Goal: Task Accomplishment & Management: Use online tool/utility

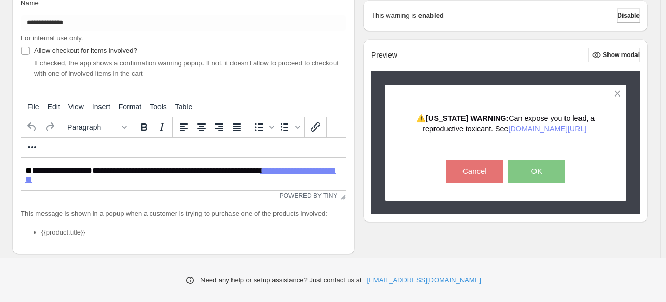
scroll to position [52, 0]
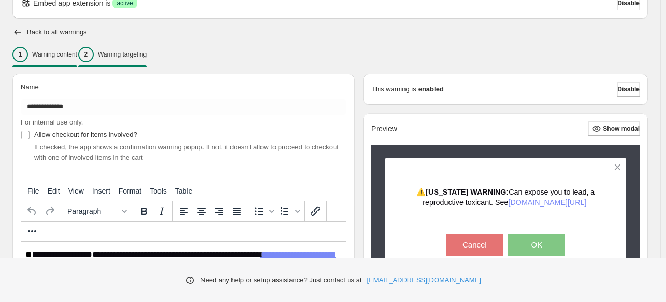
click at [134, 51] on p "Warning targeting" at bounding box center [122, 54] width 49 height 8
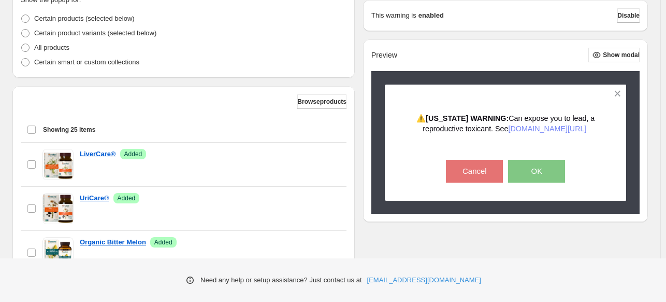
scroll to position [104, 0]
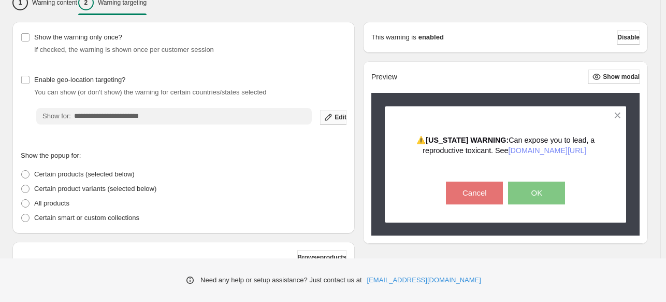
click at [345, 116] on span "Edit" at bounding box center [341, 117] width 12 height 8
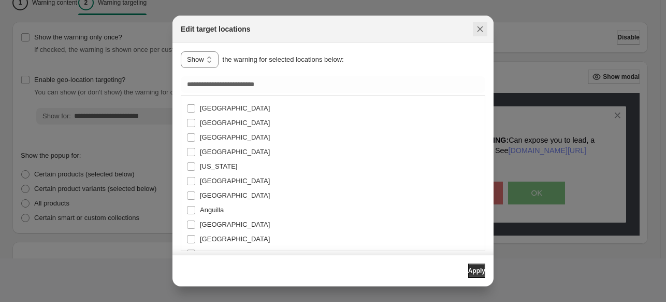
click at [483, 30] on icon "Close" at bounding box center [480, 29] width 10 height 10
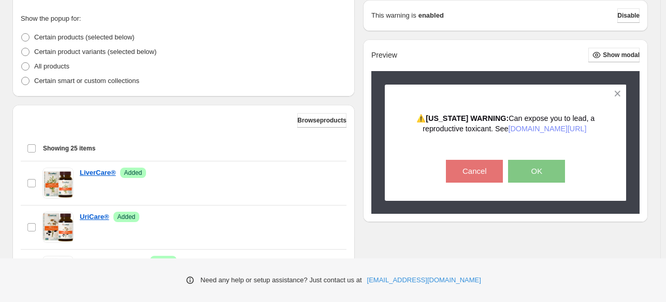
scroll to position [259, 0]
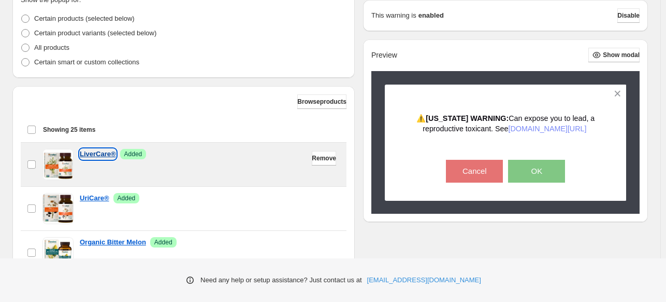
click at [98, 152] on p "LiverCare®" at bounding box center [98, 154] width 36 height 10
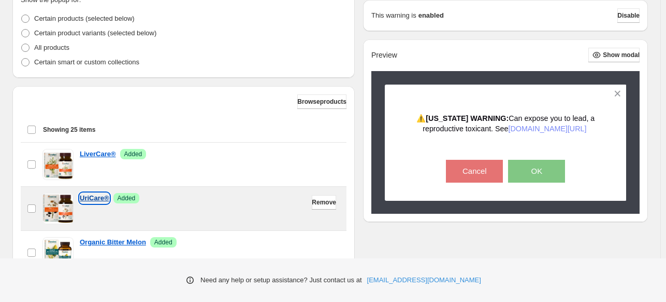
click at [88, 198] on p "UriCare®" at bounding box center [95, 198] width 30 height 10
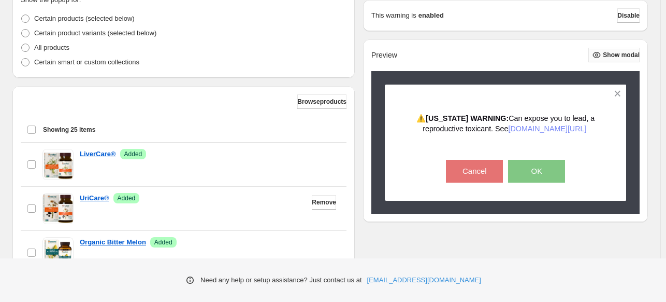
click at [618, 54] on span "Show modal" at bounding box center [621, 55] width 37 height 8
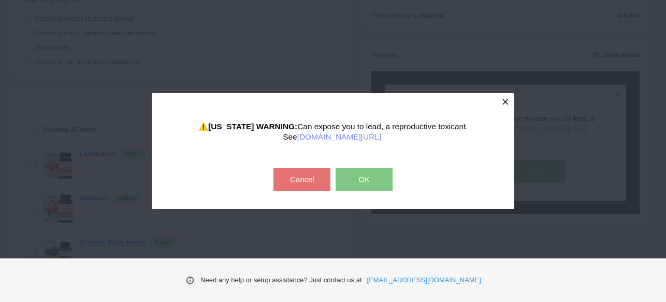
click at [506, 102] on button at bounding box center [505, 102] width 18 height 18
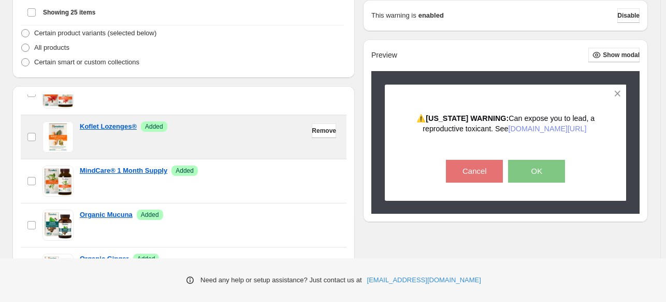
scroll to position [363, 0]
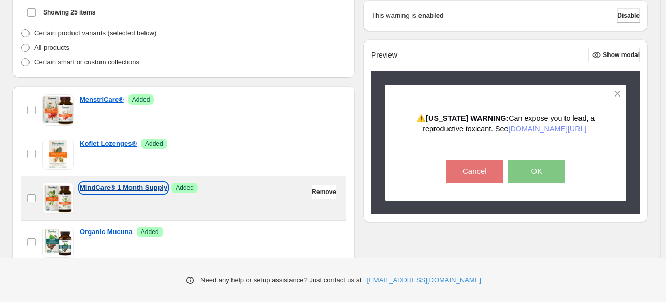
click at [127, 184] on p "MindCare® 1 Month Supply" at bounding box center [124, 187] width 88 height 10
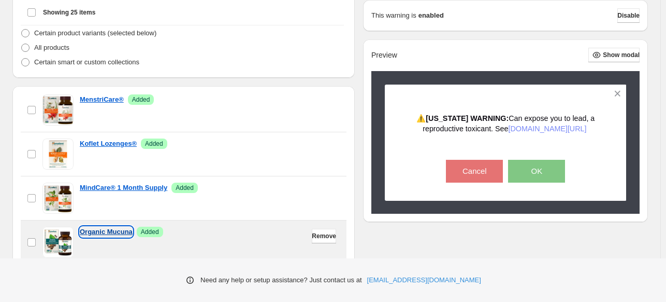
click at [106, 230] on p "Organic Mucuna" at bounding box center [106, 231] width 53 height 10
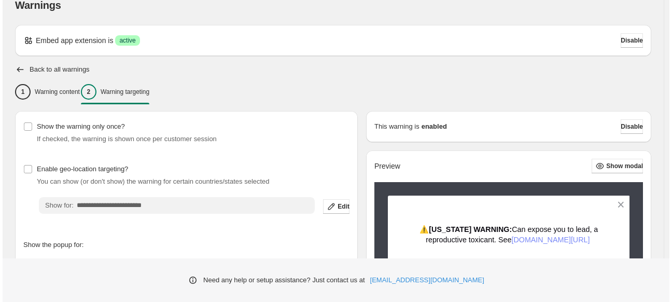
scroll to position [0, 0]
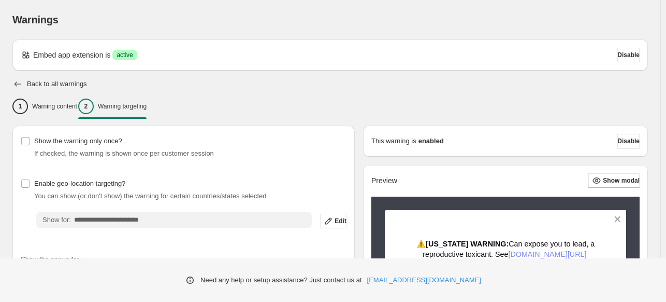
click at [18, 82] on icon "button" at bounding box center [17, 84] width 10 height 10
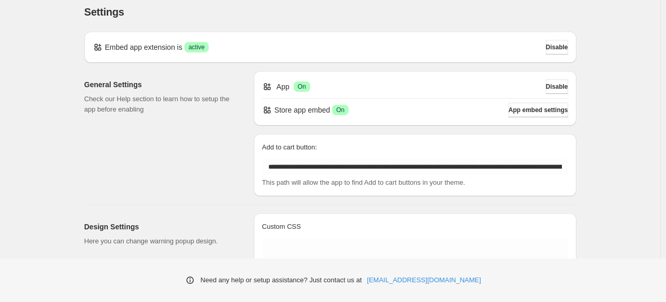
scroll to position [163, 0]
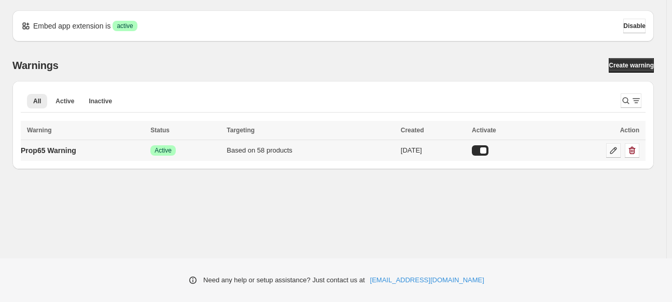
click at [615, 149] on icon at bounding box center [613, 150] width 10 height 10
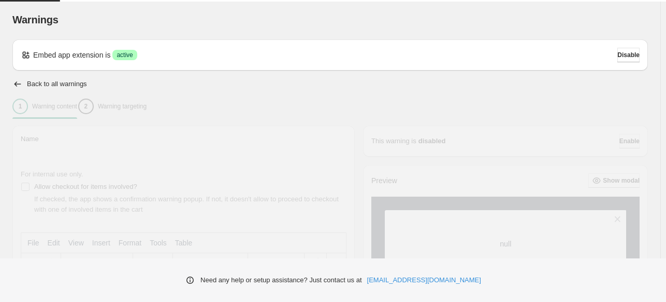
type input "**********"
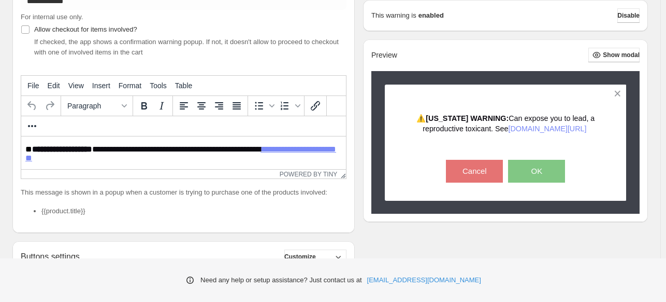
scroll to position [207, 0]
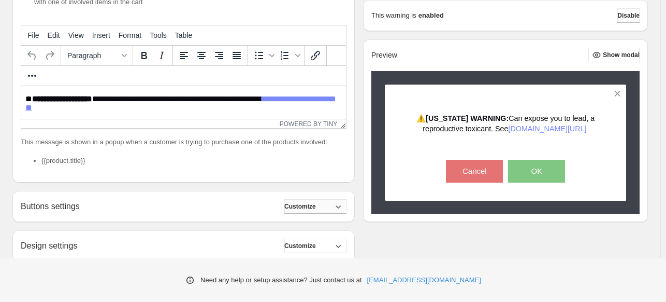
click at [316, 205] on span "Customize" at bounding box center [300, 206] width 32 height 8
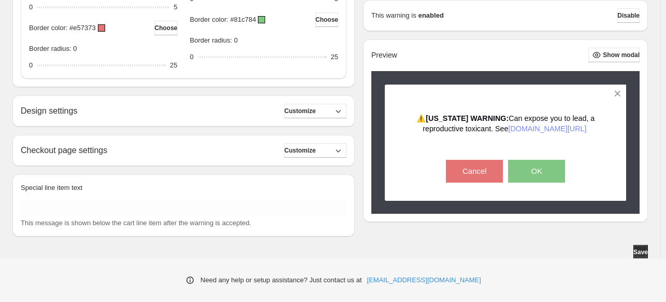
scroll to position [623, 0]
click at [340, 109] on icon "button" at bounding box center [338, 110] width 10 height 10
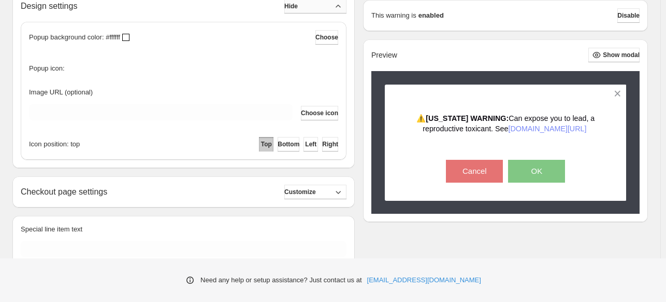
scroll to position [769, 0]
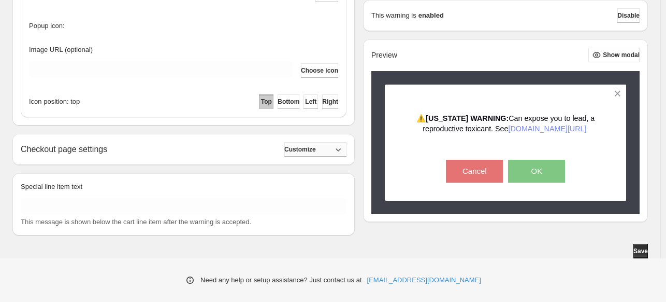
click at [316, 151] on span "Customize" at bounding box center [300, 149] width 32 height 8
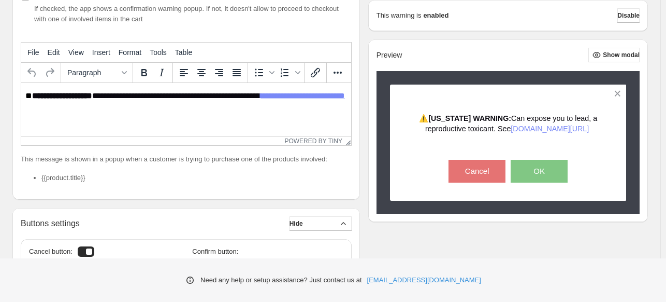
scroll to position [50, 0]
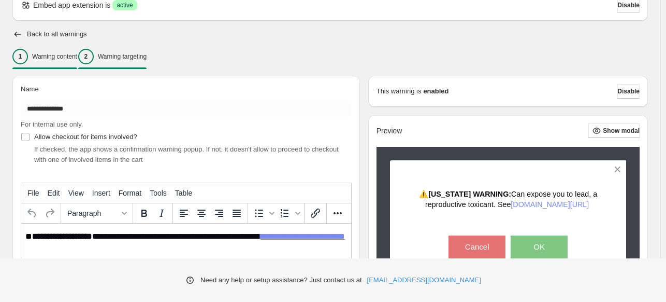
click at [147, 51] on div "2 Warning targeting" at bounding box center [112, 57] width 68 height 16
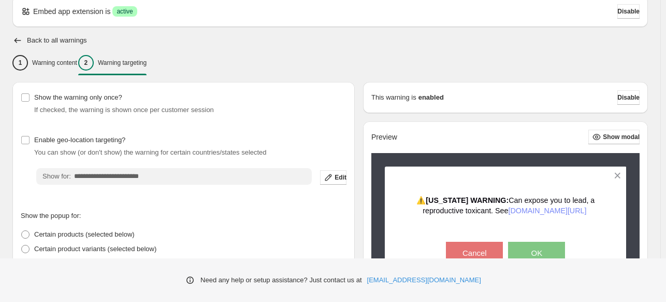
scroll to position [0, 0]
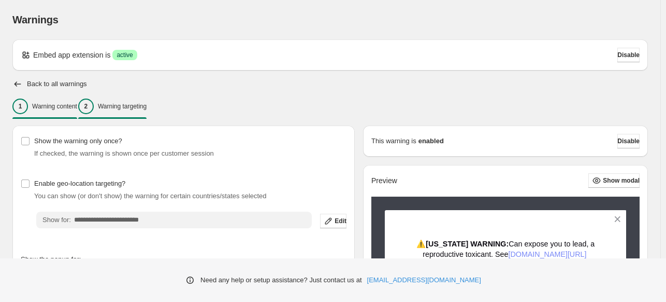
click at [61, 104] on p "Warning content" at bounding box center [54, 106] width 45 height 8
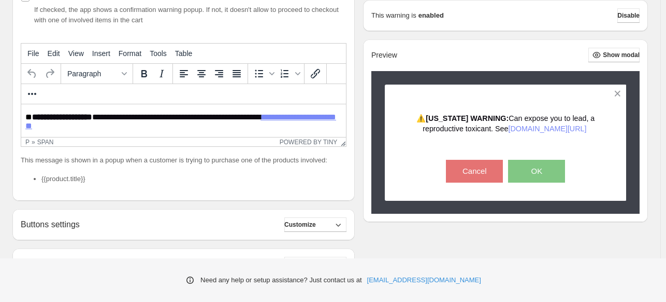
scroll to position [207, 0]
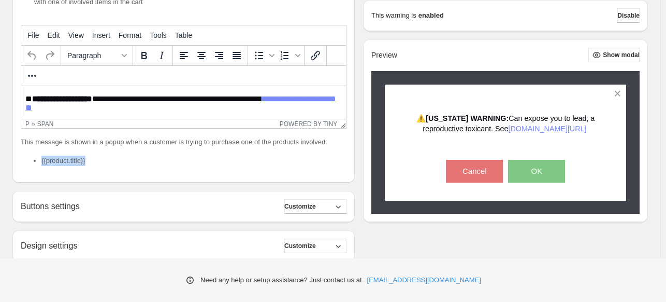
drag, startPoint x: 104, startPoint y: 162, endPoint x: 41, endPoint y: 163, distance: 62.7
click at [41, 163] on li "{{product.title}}" at bounding box center [193, 160] width 305 height 10
copy li "{{product.title}}"
click at [38, 69] on icon "More..." at bounding box center [32, 75] width 12 height 12
click at [319, 10] on div "**********" at bounding box center [183, 50] width 342 height 264
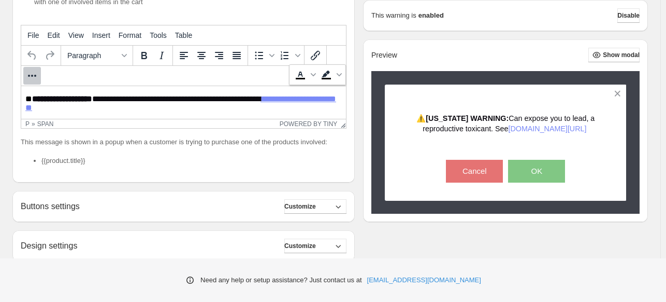
click at [139, 101] on span "**********" at bounding box center [146, 99] width 229 height 8
paste body "Rich Text Area. Press ALT-0 for help."
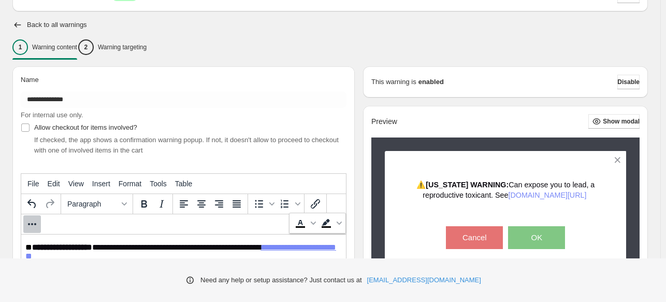
scroll to position [52, 0]
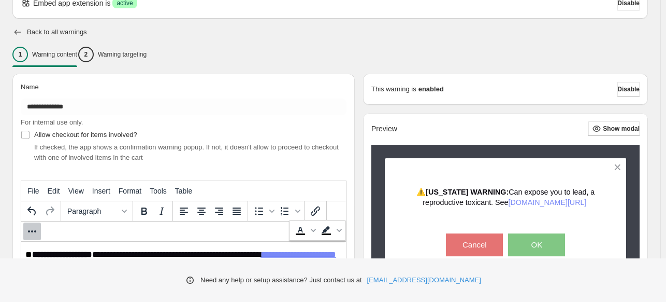
click at [19, 32] on icon "button" at bounding box center [18, 32] width 7 height 5
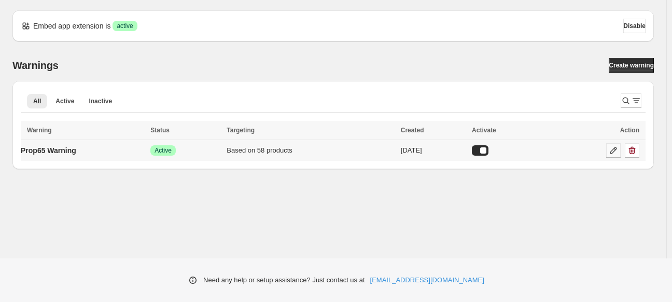
click at [610, 152] on icon at bounding box center [613, 150] width 10 height 10
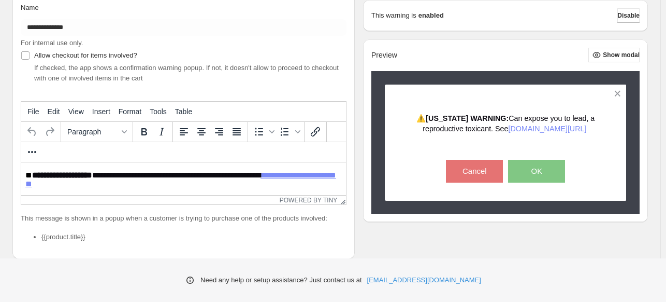
scroll to position [188, 0]
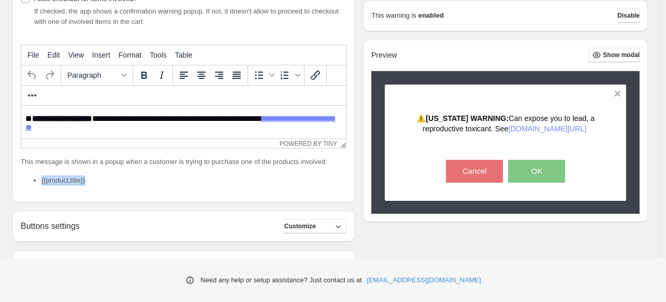
drag, startPoint x: 91, startPoint y: 182, endPoint x: 39, endPoint y: 173, distance: 53.1
click at [39, 173] on div "This message is shown in a popup when a customer is trying to purchase one of t…" at bounding box center [184, 174] width 326 height 37
click at [136, 117] on span "**********" at bounding box center [146, 119] width 229 height 8
paste body "Rich Text Area. Press ALT-0 for help."
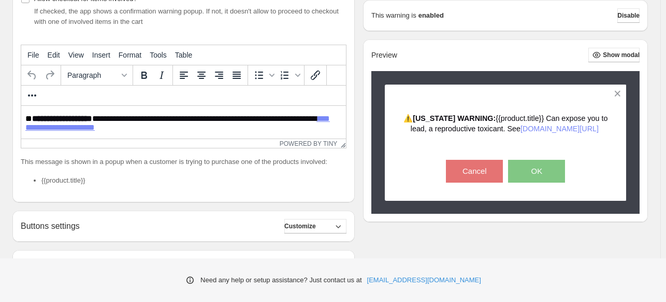
click at [129, 198] on div "**********" at bounding box center [183, 70] width 342 height 264
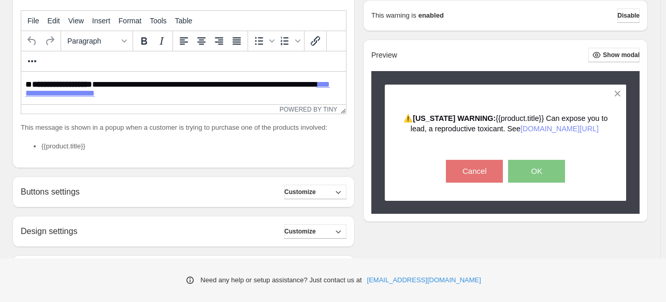
scroll to position [343, 0]
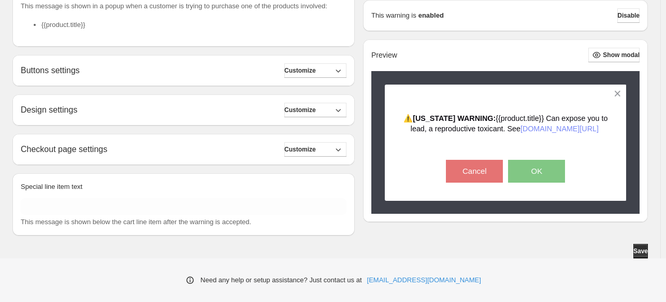
click at [101, 111] on div "Design settings Customize" at bounding box center [184, 110] width 326 height 15
click at [331, 107] on button "Customize" at bounding box center [315, 110] width 62 height 15
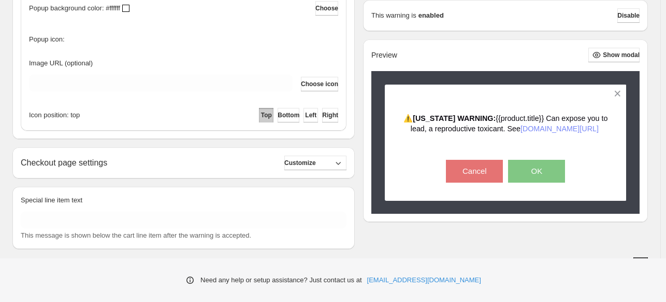
scroll to position [489, 0]
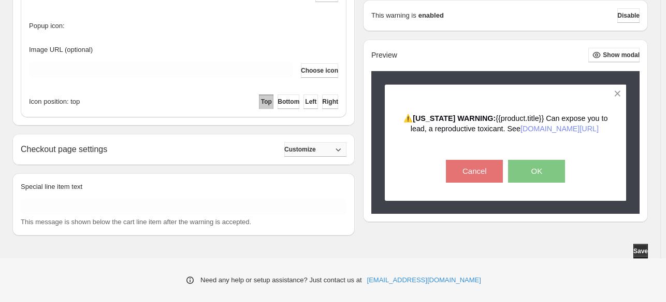
click at [338, 149] on button "Customize" at bounding box center [315, 149] width 62 height 15
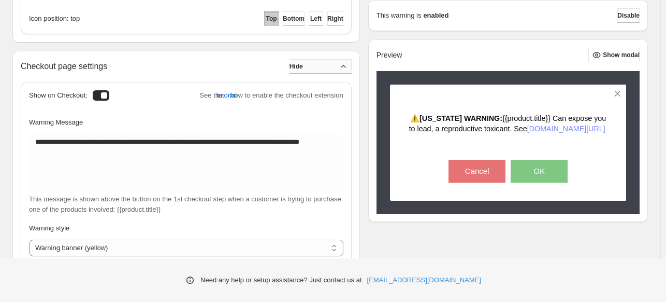
scroll to position [541, 0]
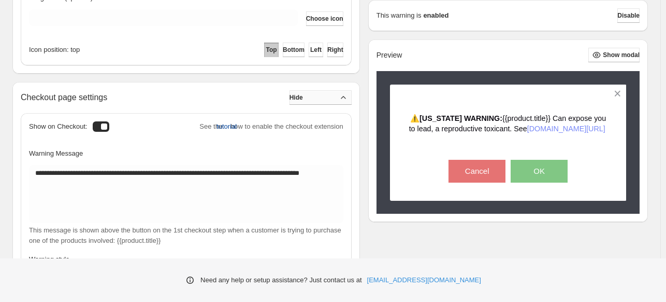
drag, startPoint x: 220, startPoint y: 128, endPoint x: 211, endPoint y: 128, distance: 9.3
click at [217, 128] on span "tutorial" at bounding box center [227, 126] width 20 height 10
click at [224, 128] on span "tutorial" at bounding box center [227, 126] width 20 height 10
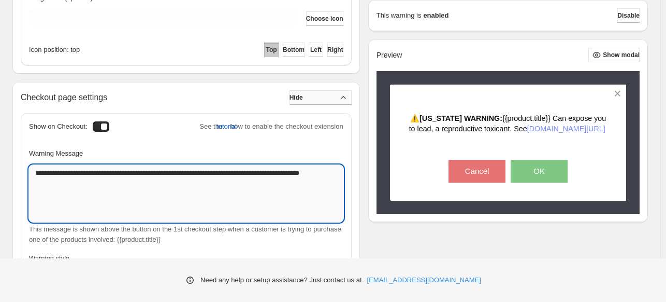
scroll to position [645, 0]
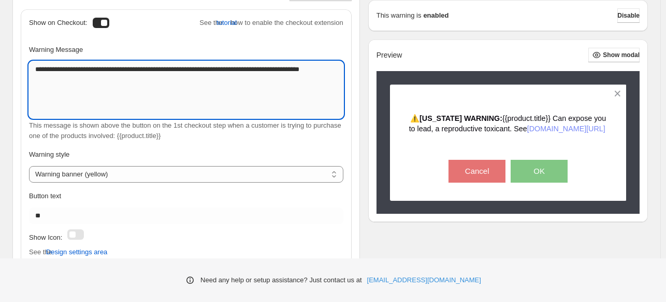
paste textarea "**********"
type textarea "**********"
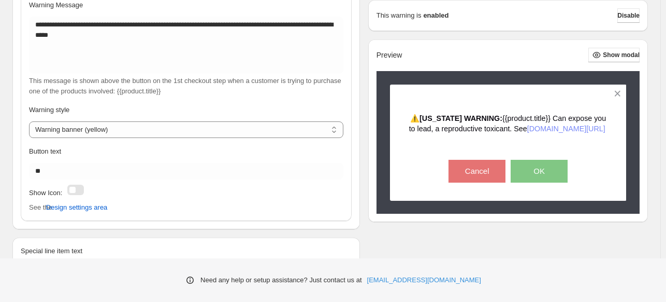
scroll to position [546, 0]
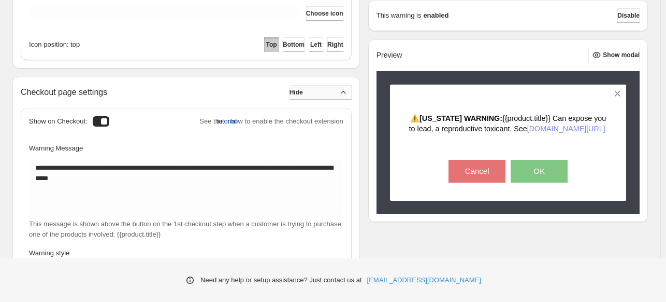
click at [219, 122] on span "tutorial" at bounding box center [227, 121] width 20 height 10
click at [628, 57] on span "Show modal" at bounding box center [621, 55] width 37 height 8
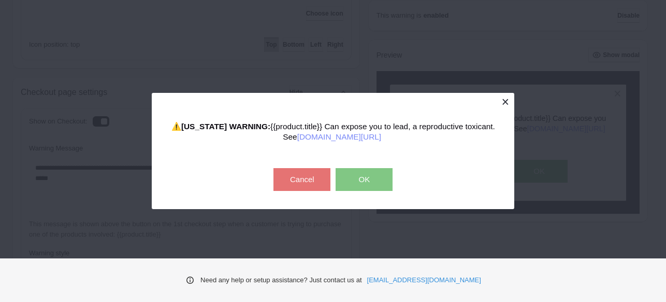
click at [506, 100] on button at bounding box center [505, 102] width 18 height 18
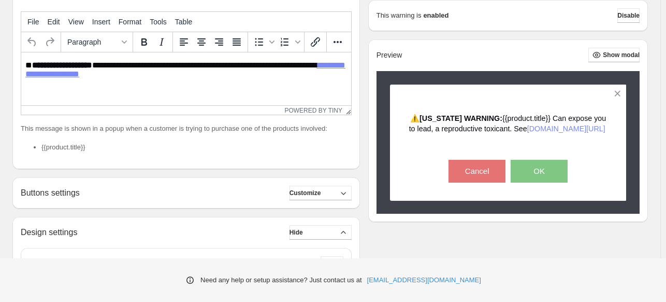
scroll to position [80, 0]
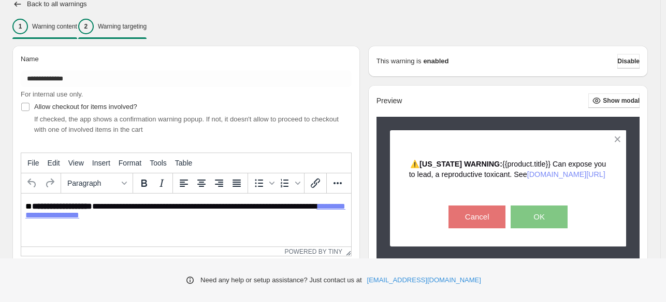
click at [145, 30] on p "Warning targeting" at bounding box center [122, 26] width 49 height 8
